Goal: Obtain resource: Download file/media

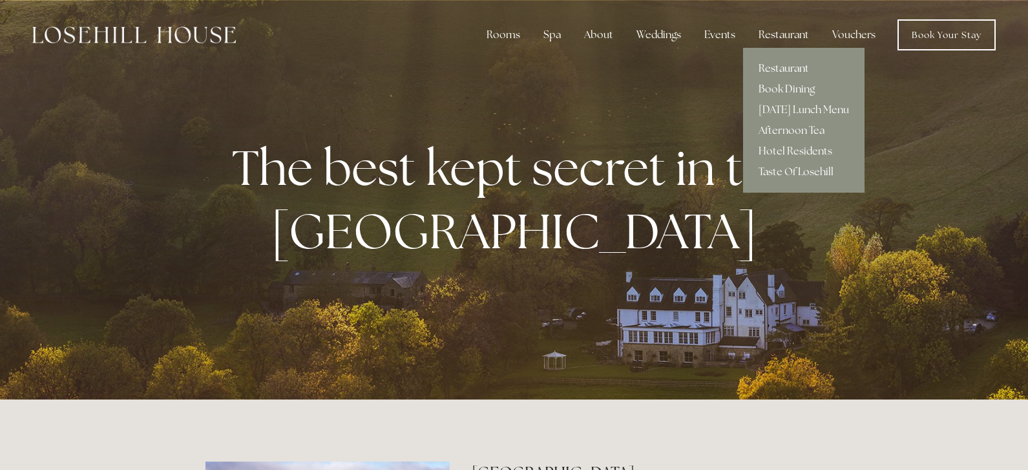
click at [778, 62] on link "Restaurant" at bounding box center [803, 68] width 121 height 21
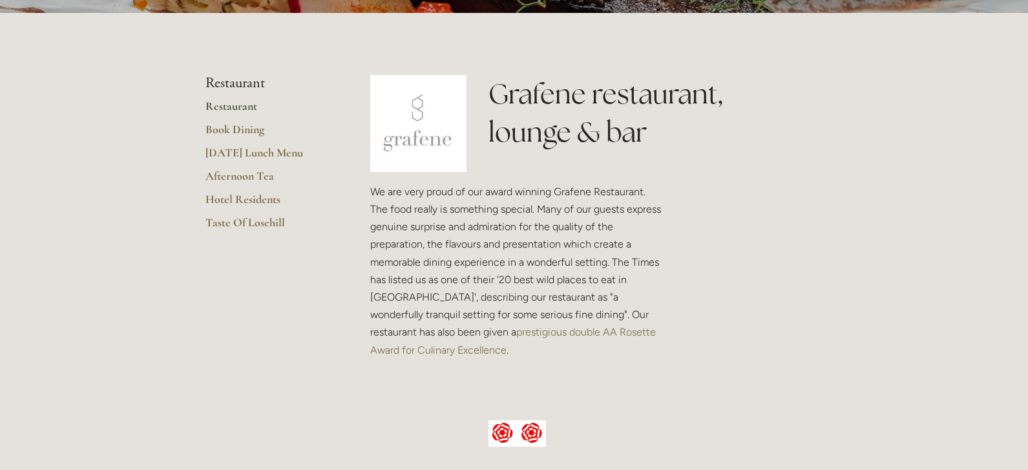
scroll to position [129, 0]
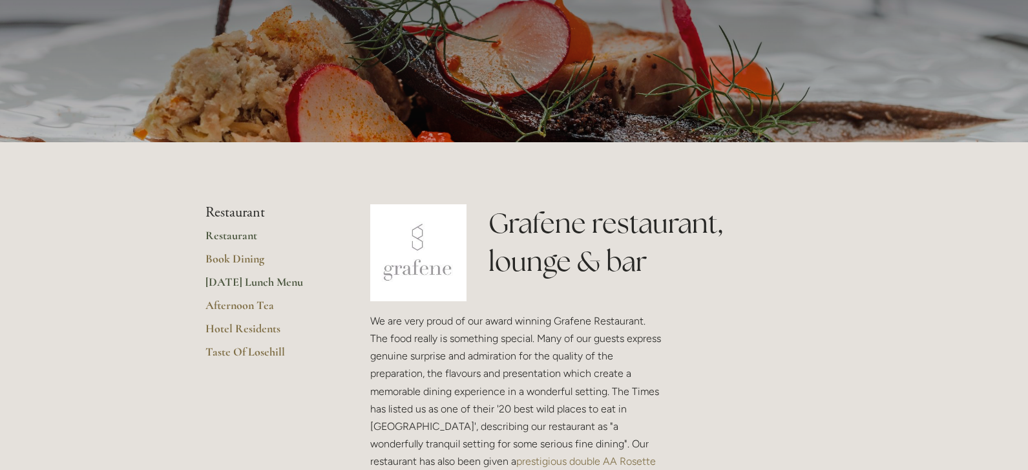
click at [230, 280] on link "[DATE] Lunch Menu" at bounding box center [266, 285] width 123 height 23
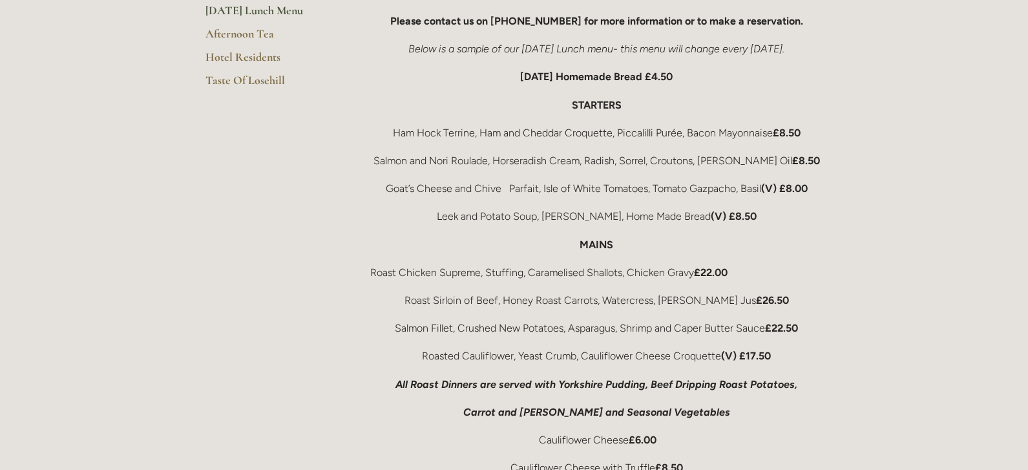
scroll to position [129, 0]
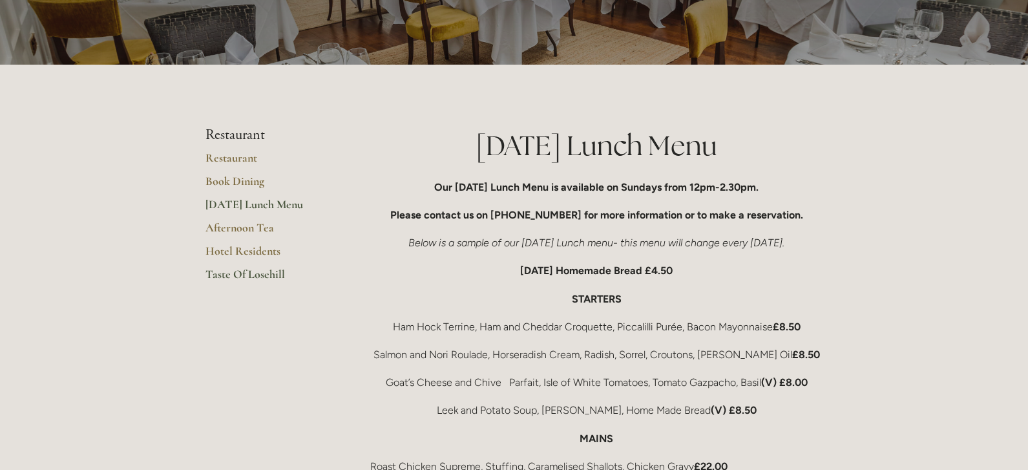
click at [229, 269] on link "Taste Of Losehill" at bounding box center [266, 278] width 123 height 23
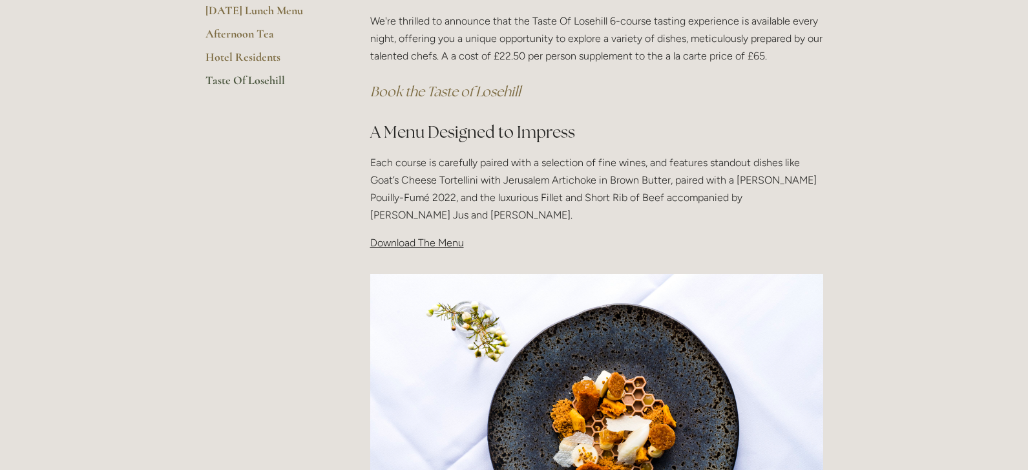
scroll to position [387, 0]
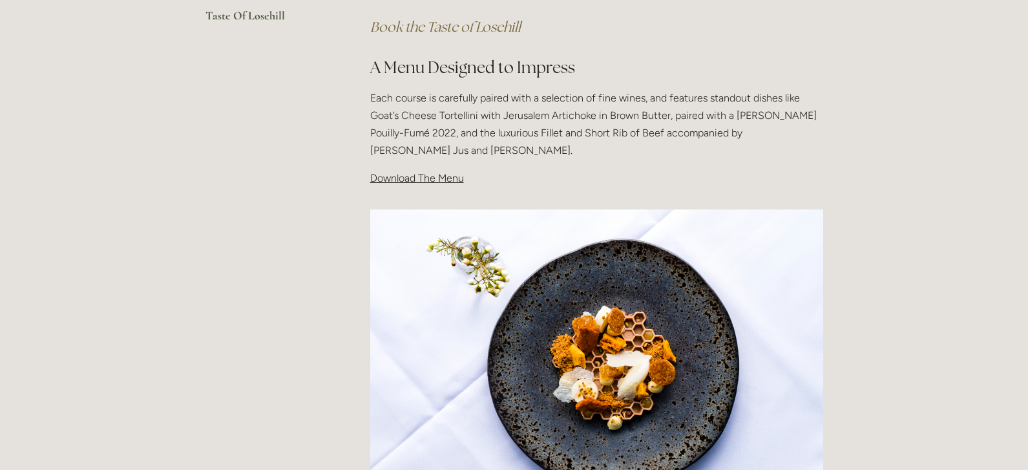
click at [394, 177] on span "Download The Menu" at bounding box center [417, 178] width 94 height 12
click at [391, 181] on span "Download The Menu" at bounding box center [417, 178] width 94 height 12
click at [391, 176] on span "Download The Menu" at bounding box center [417, 178] width 94 height 12
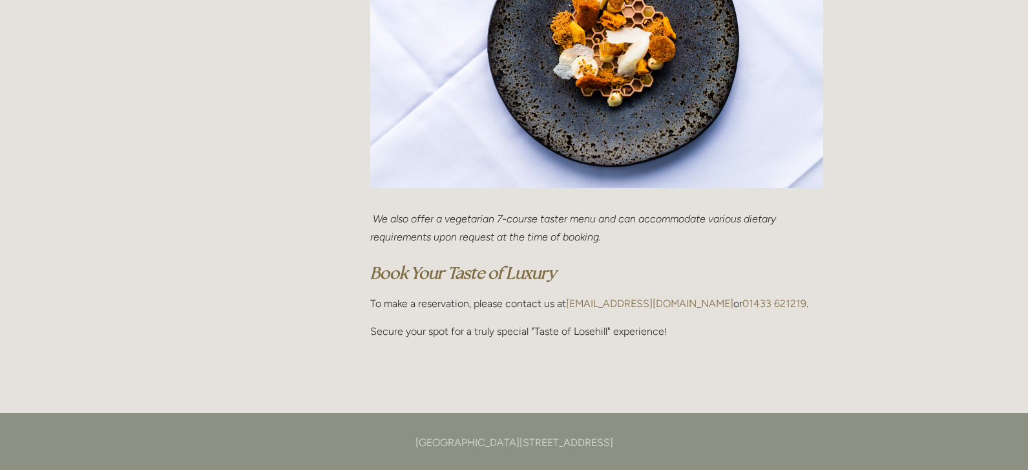
scroll to position [775, 0]
